Goal: Task Accomplishment & Management: Manage account settings

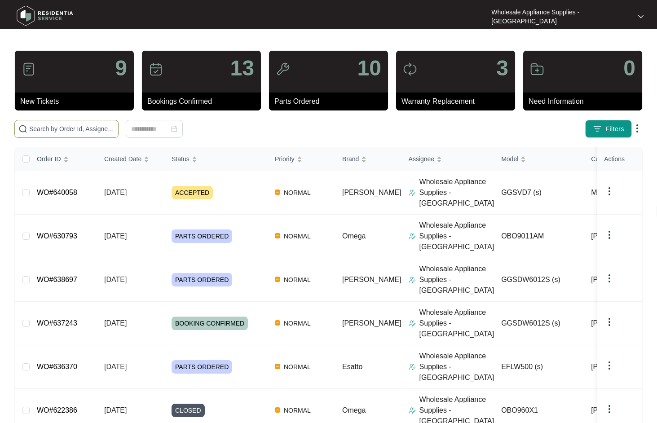
click at [70, 134] on span at bounding box center [66, 129] width 104 height 18
paste input "OBO9011AM"
type input "OBO9011AM"
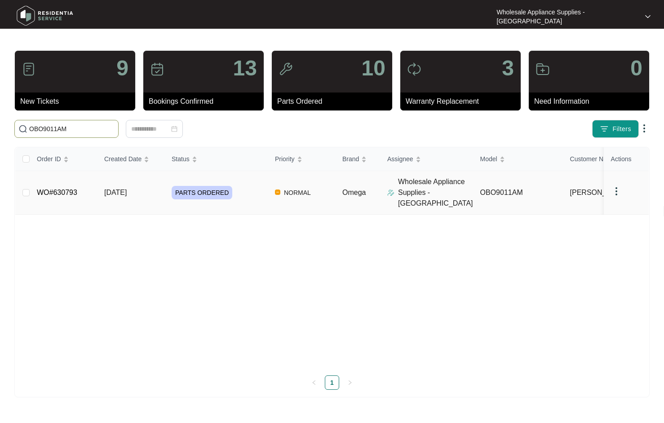
click at [130, 193] on td "[DATE]" at bounding box center [130, 193] width 67 height 44
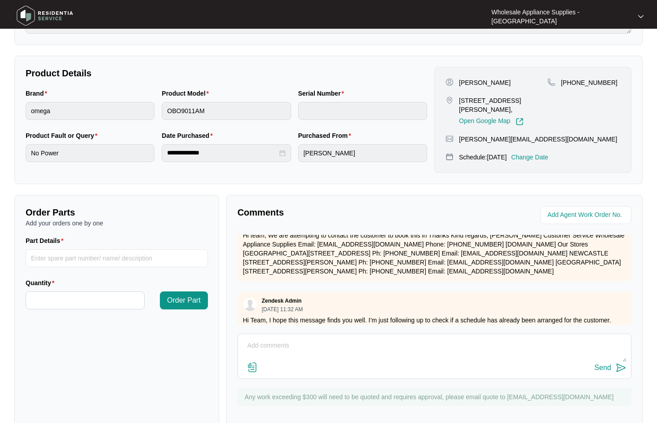
scroll to position [461, 0]
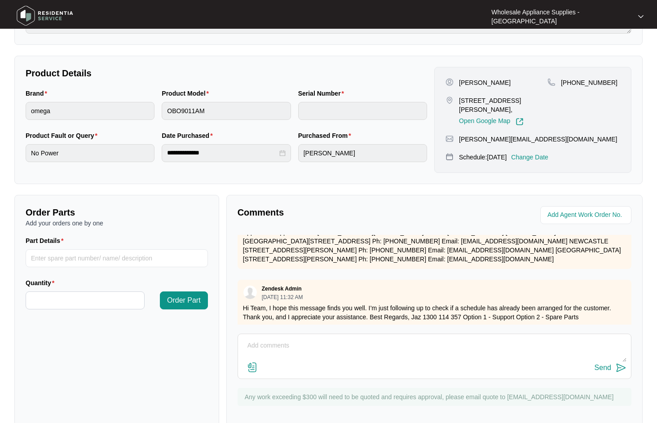
click at [403, 339] on textarea at bounding box center [435, 350] width 384 height 23
type textarea "THIS HAS BEEN COMPLETED AND INVOICE SENT. THANKS"
click at [602, 364] on div "Send" at bounding box center [603, 368] width 17 height 8
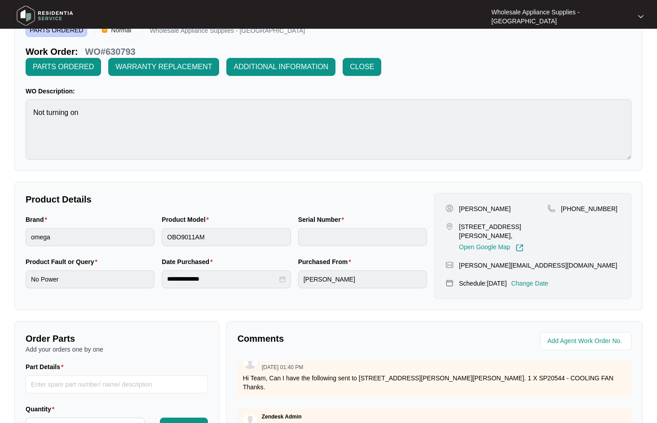
scroll to position [0, 0]
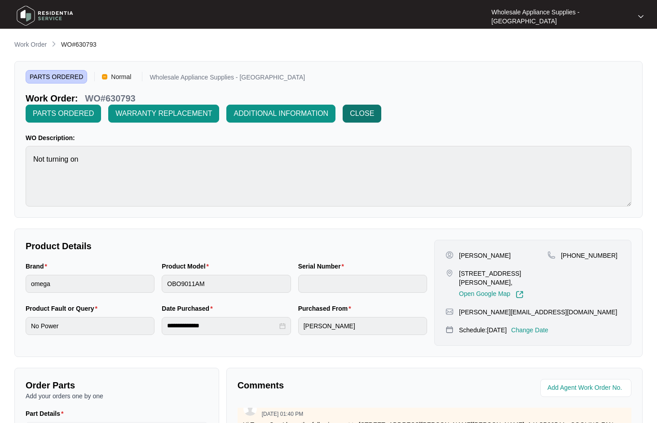
click at [374, 108] on span "CLOSE" at bounding box center [362, 113] width 24 height 11
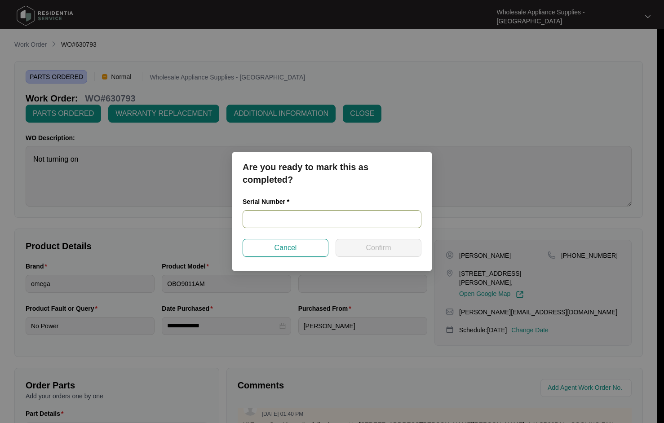
click at [320, 221] on input "text" at bounding box center [332, 219] width 179 height 18
paste input "967581824040318"
type input "967581824040318"
click at [362, 250] on button "Confirm" at bounding box center [379, 248] width 86 height 18
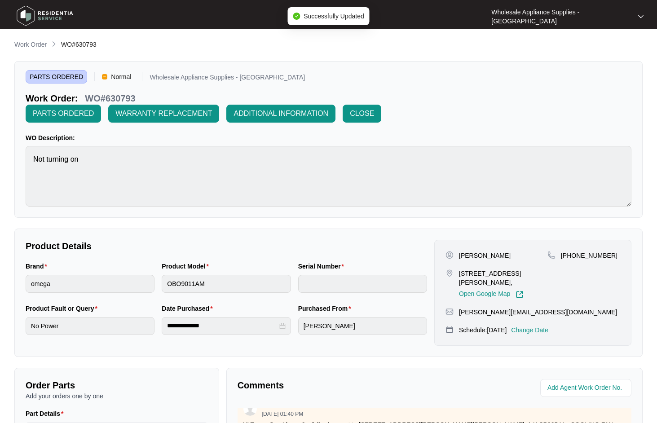
type input "967581824040318"
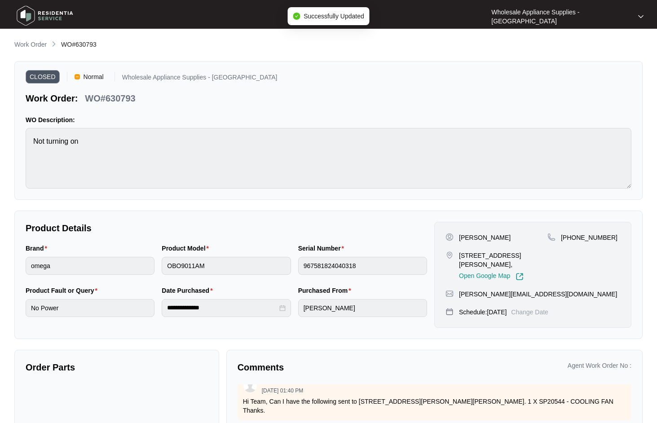
click at [46, 44] on p "Work Order" at bounding box center [30, 44] width 32 height 9
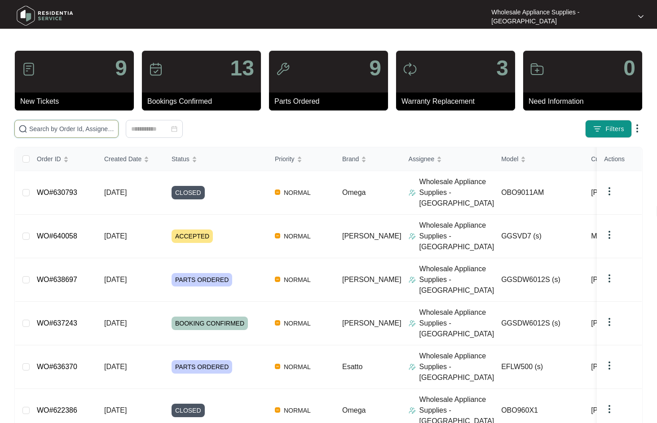
click at [89, 130] on input "text" at bounding box center [71, 129] width 85 height 10
paste input "GGSVD7"
type input "GGSVD7"
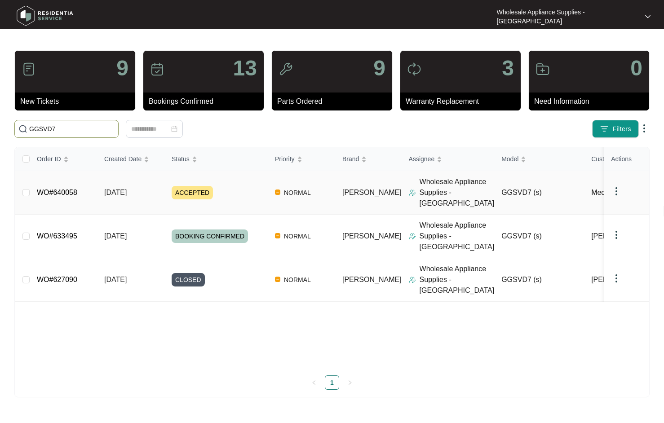
click at [117, 189] on span "[DATE]" at bounding box center [115, 193] width 22 height 8
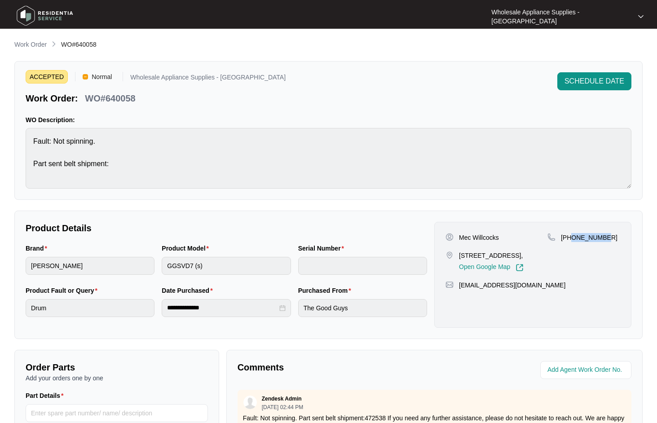
drag, startPoint x: 605, startPoint y: 236, endPoint x: 573, endPoint y: 240, distance: 32.2
click at [573, 240] on div "[PHONE_NUMBER]" at bounding box center [584, 237] width 73 height 9
copy p "424935880"
